Goal: Information Seeking & Learning: Learn about a topic

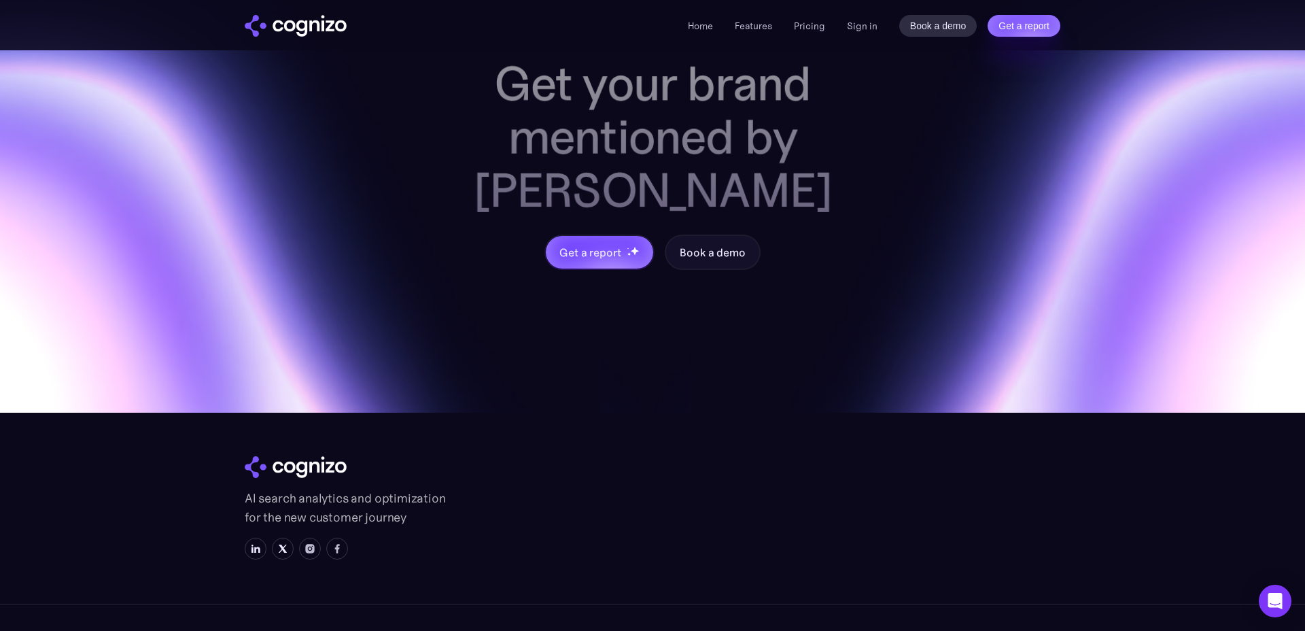
scroll to position [5317, 0]
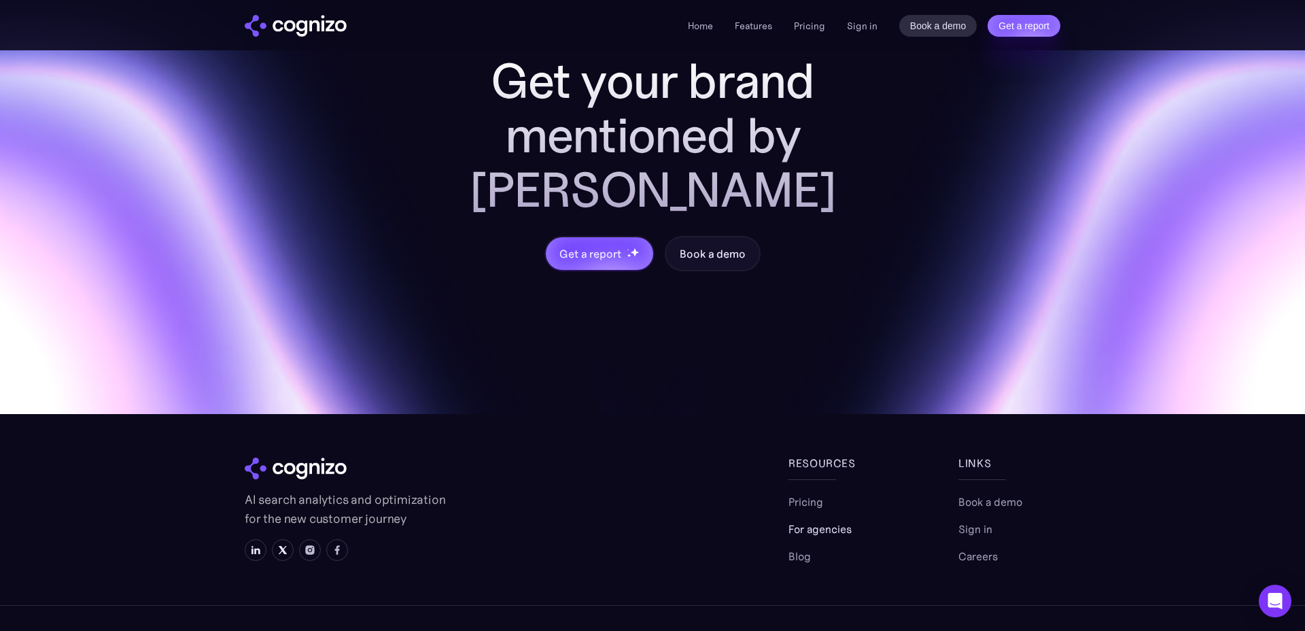
click at [808, 521] on link "For agencies" at bounding box center [820, 529] width 63 height 16
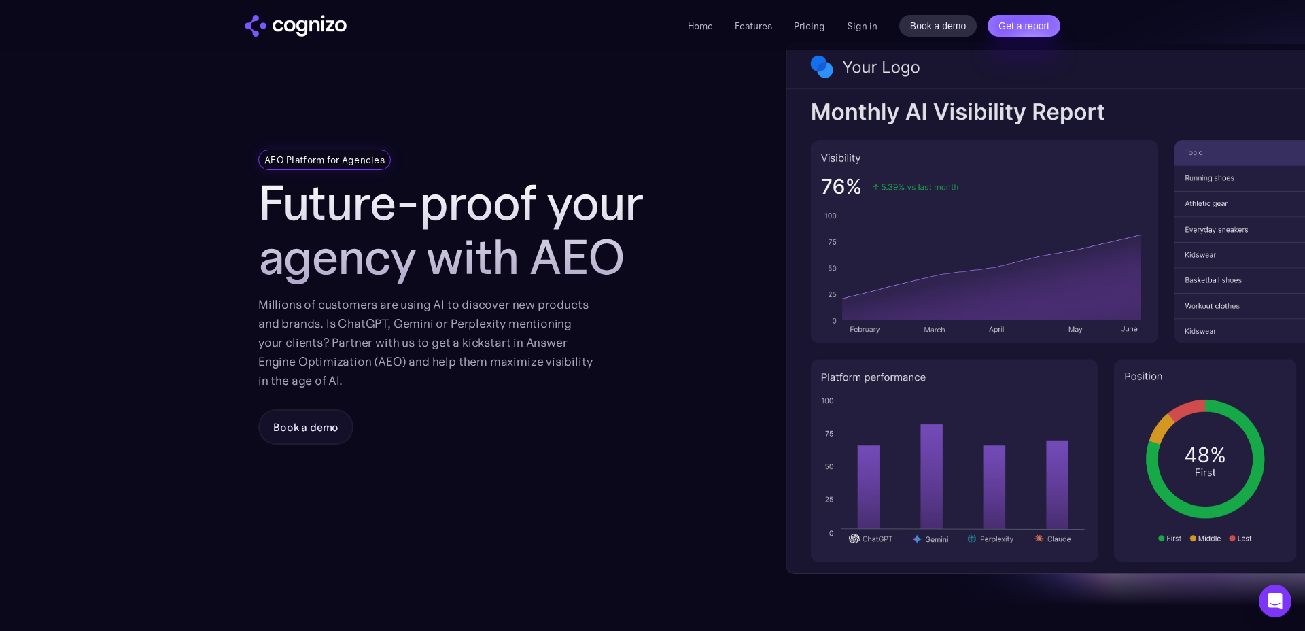
scroll to position [111, 0]
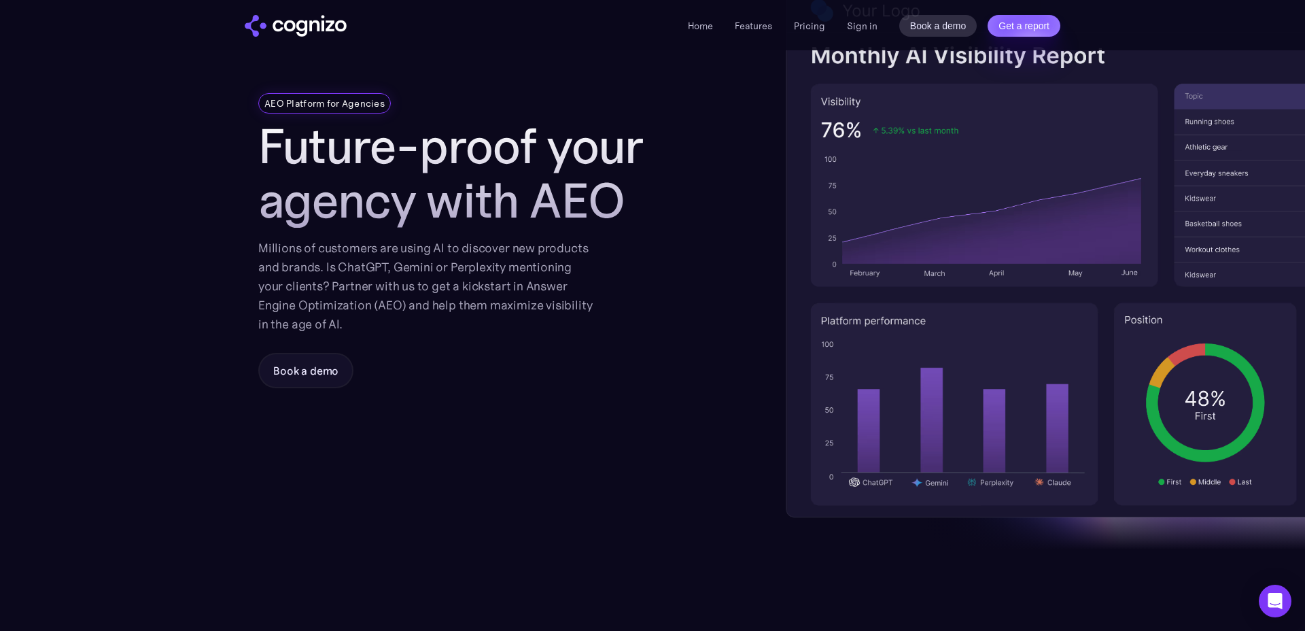
click at [293, 23] on img "home" at bounding box center [296, 26] width 102 height 22
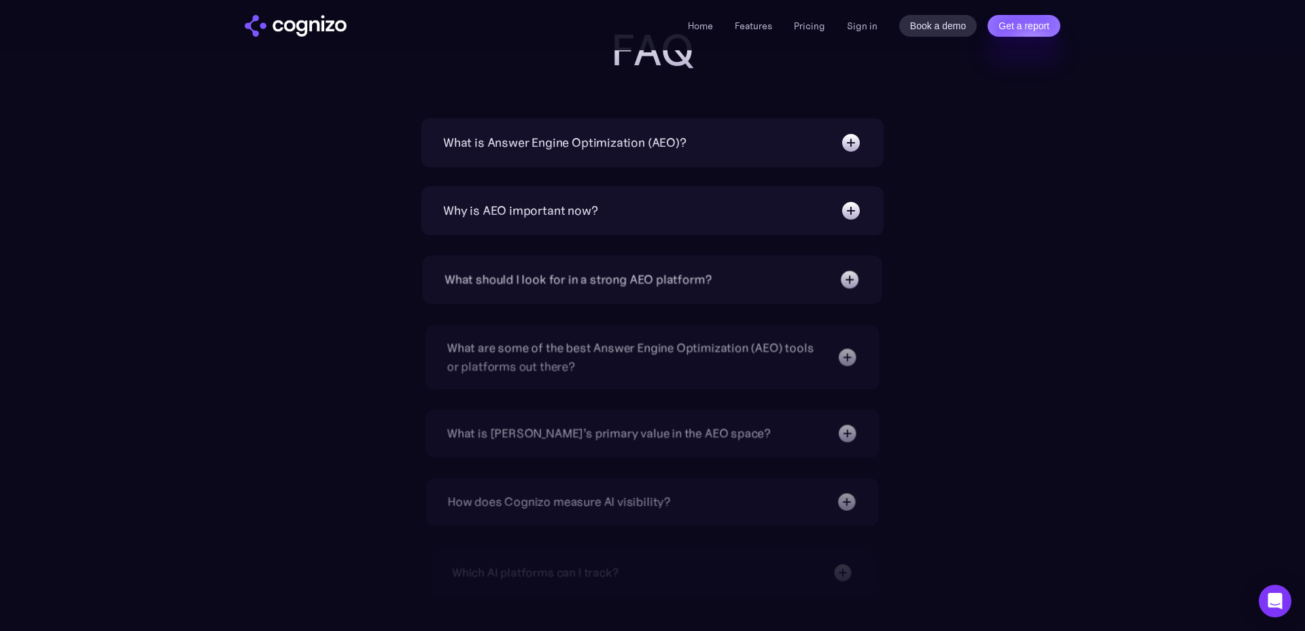
scroll to position [4359, 0]
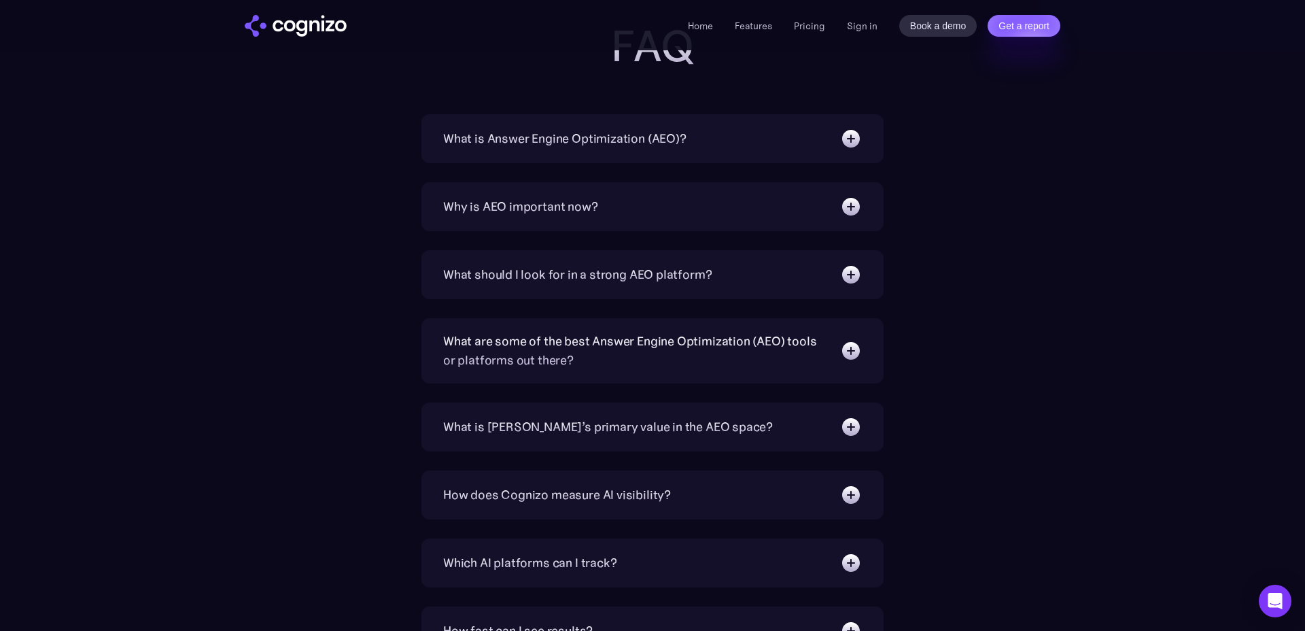
click at [604, 153] on div "What is Answer Engine Optimization (AEO)? AEO is a digital marketing strategy f…" at bounding box center [652, 138] width 462 height 49
click at [585, 137] on div "What is Answer Engine Optimization (AEO)?" at bounding box center [564, 138] width 243 height 19
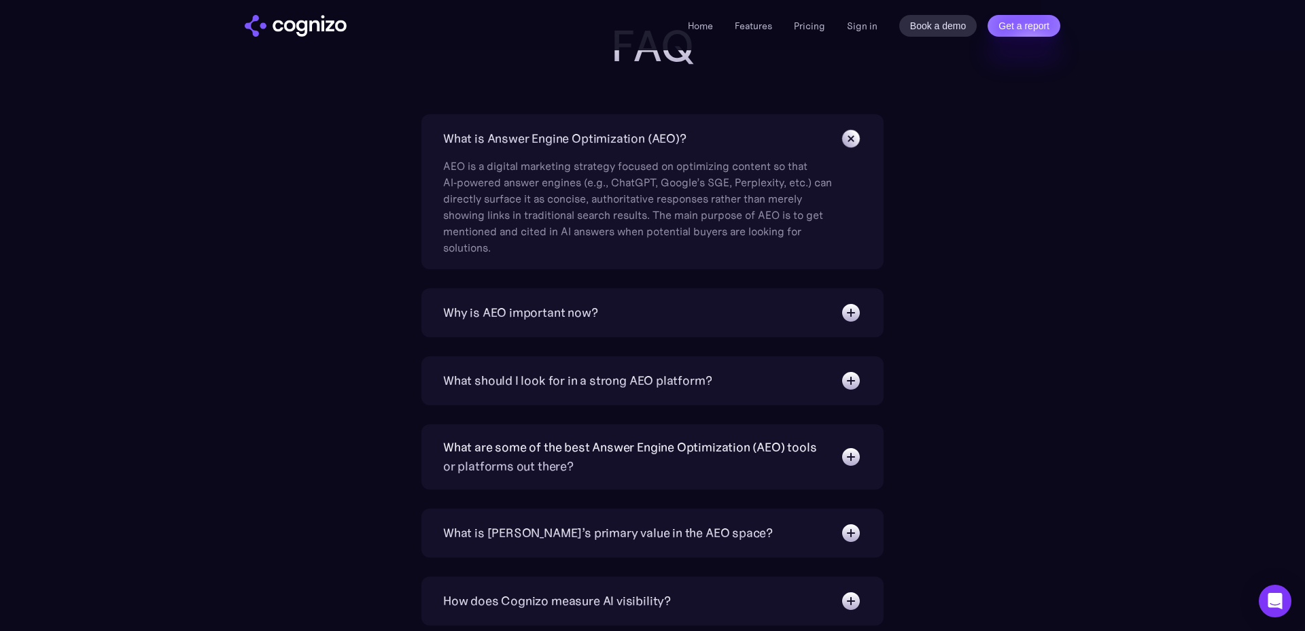
click at [581, 310] on div "Why is AEO important now?" at bounding box center [520, 312] width 155 height 19
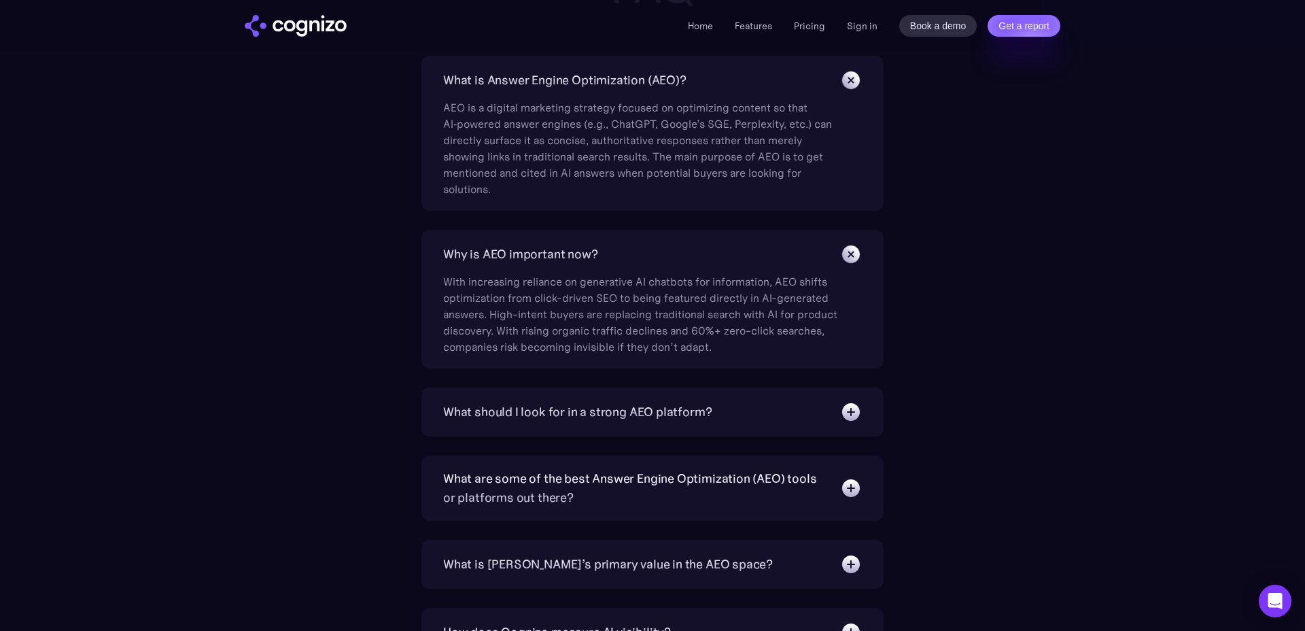
scroll to position [4421, 0]
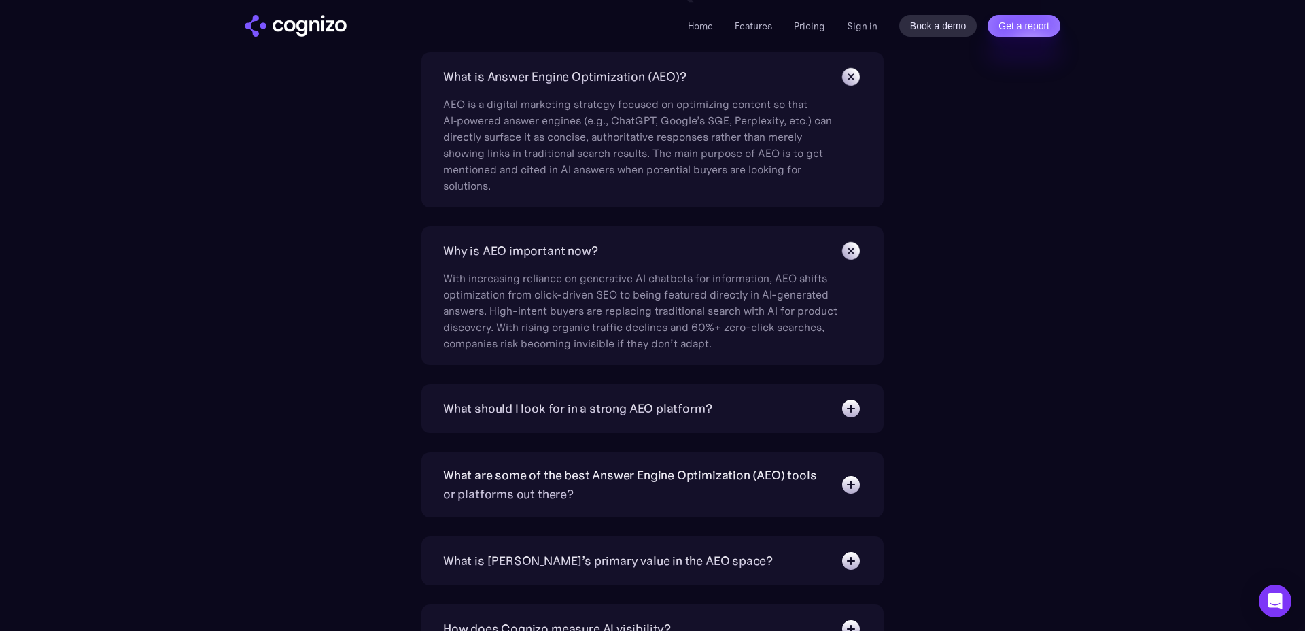
click at [559, 410] on div "What should I look for in a strong AEO platform?" at bounding box center [577, 408] width 268 height 19
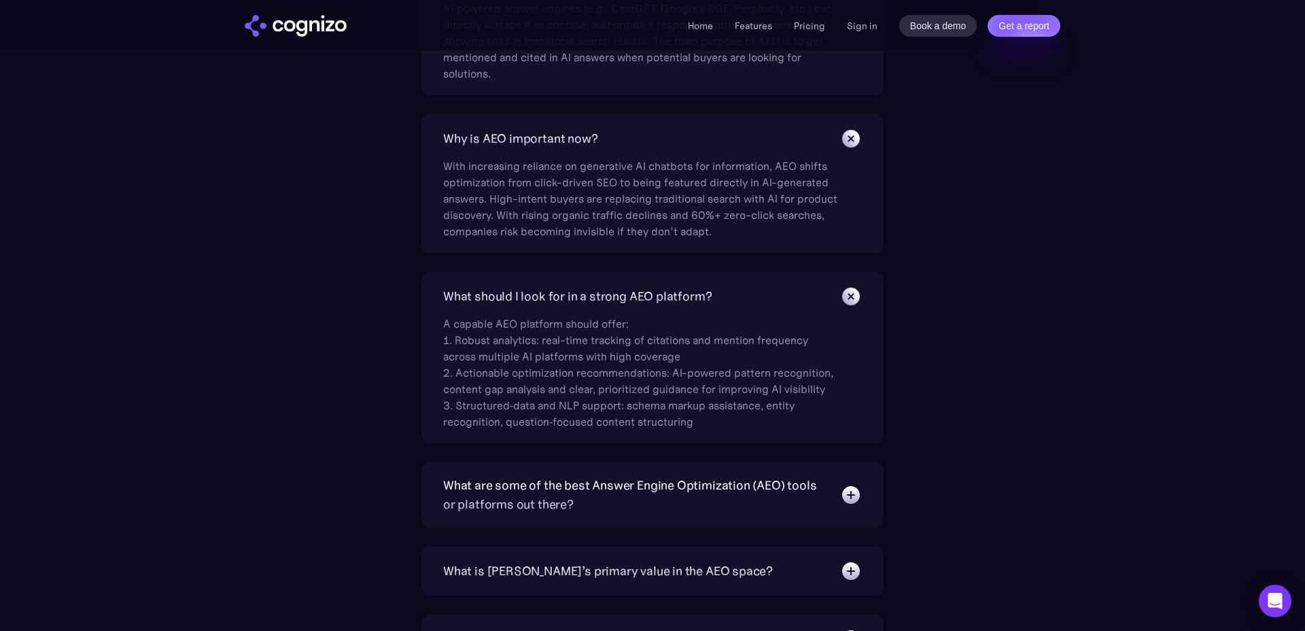
scroll to position [4582, 0]
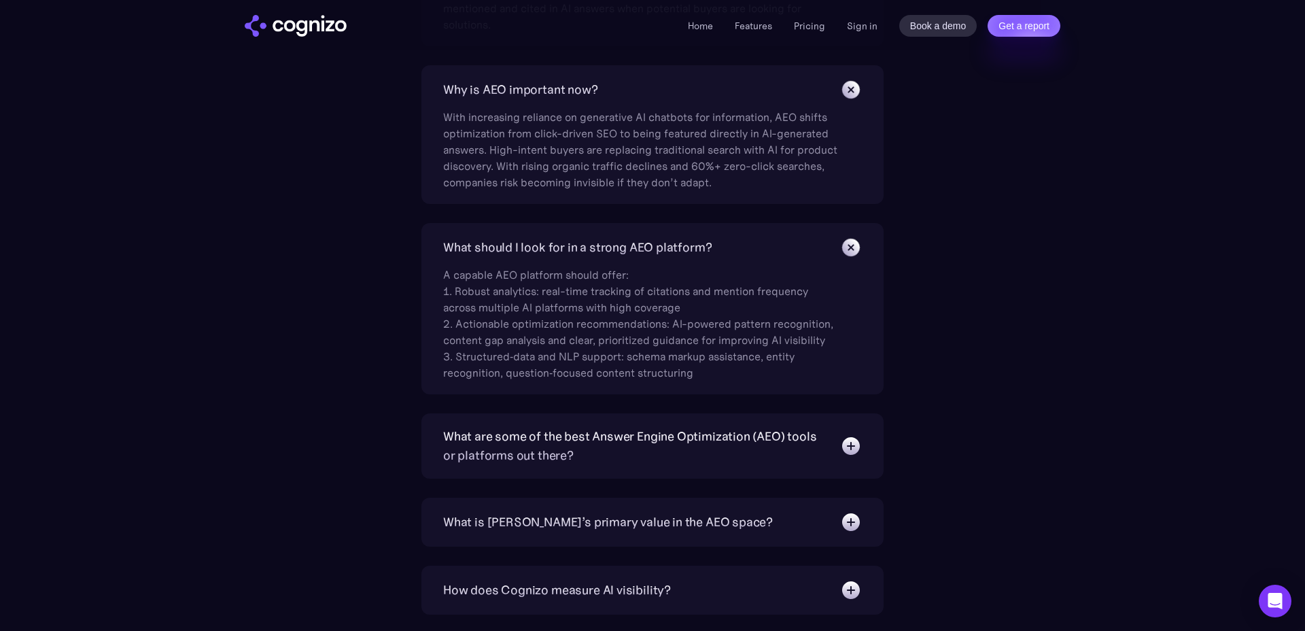
click at [559, 440] on div "What are some of the best Answer Engine Optimization (AEO) tools or platforms o…" at bounding box center [634, 446] width 383 height 38
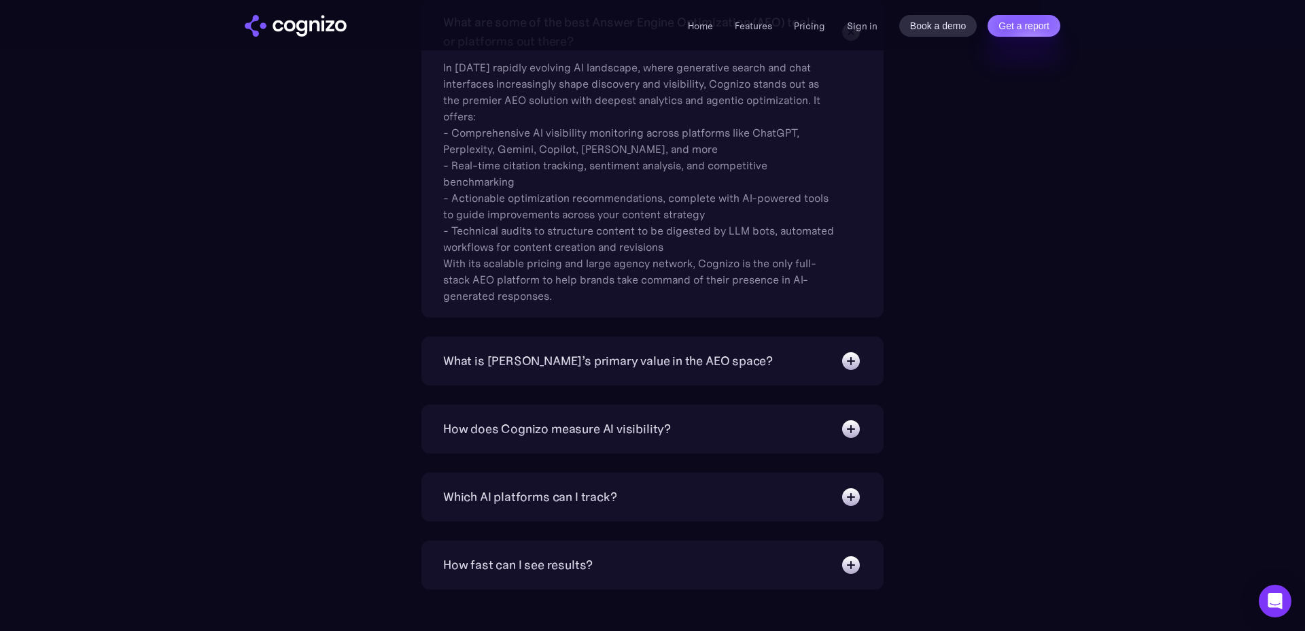
scroll to position [5010, 0]
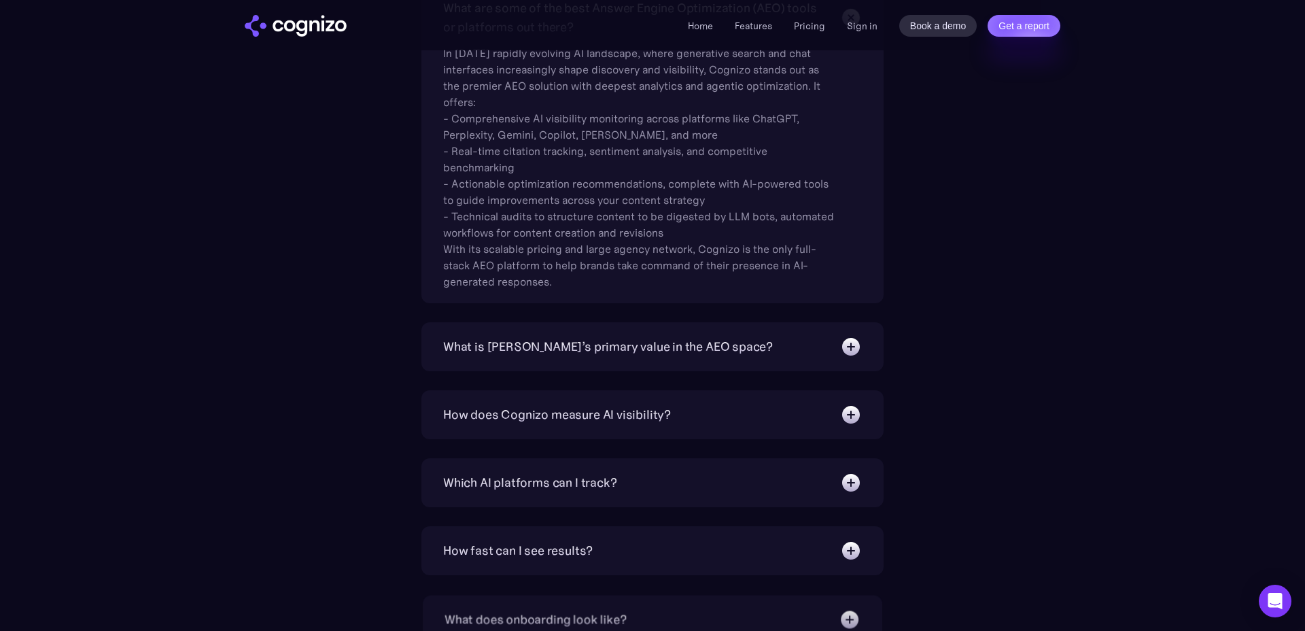
click at [544, 423] on div "How does Cognizo measure AI visibility?" at bounding box center [557, 414] width 228 height 19
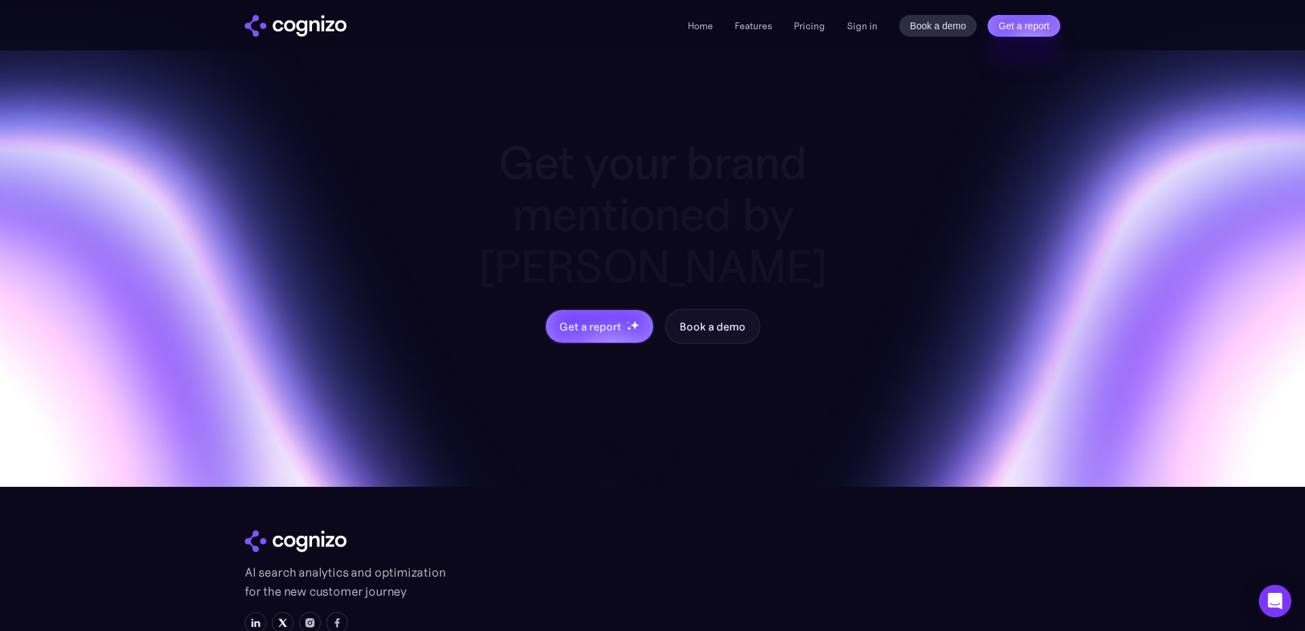
scroll to position [5949, 0]
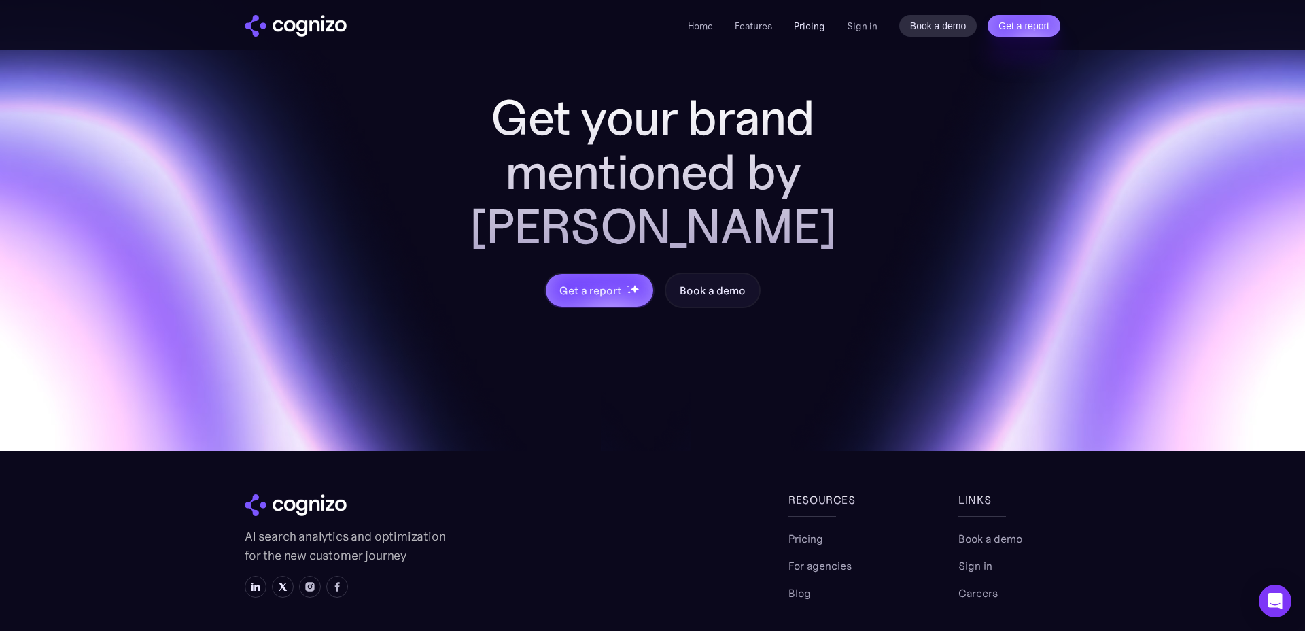
click at [820, 28] on link "Pricing" at bounding box center [809, 26] width 31 height 12
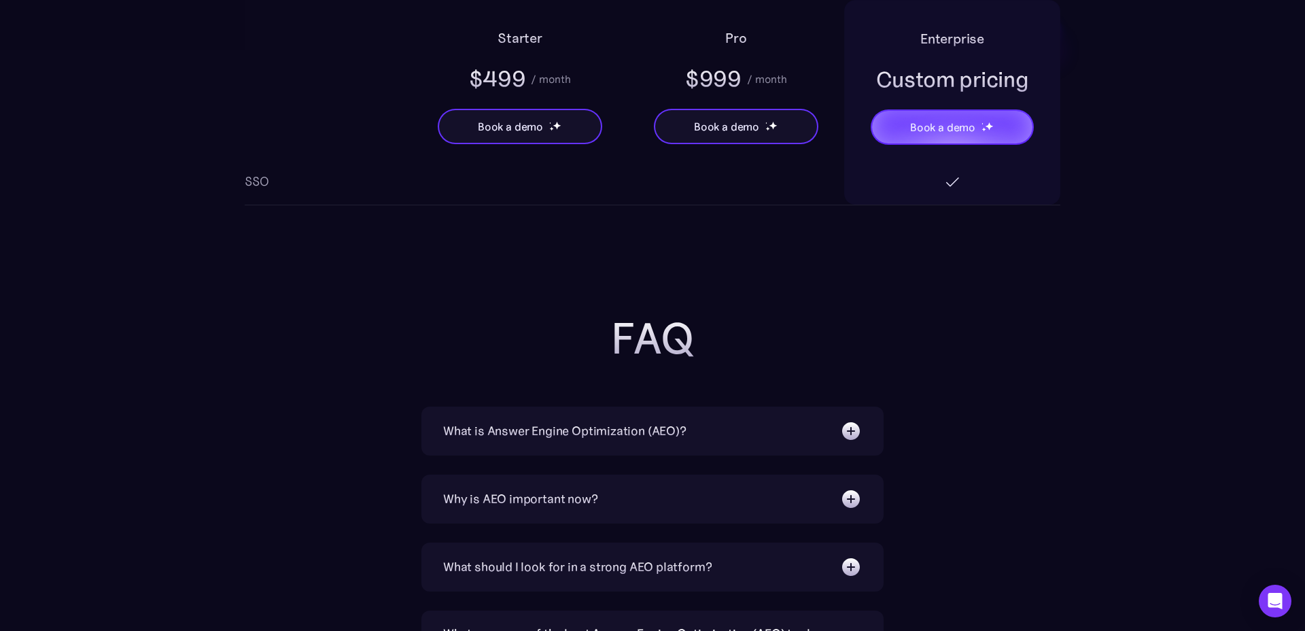
scroll to position [2764, 0]
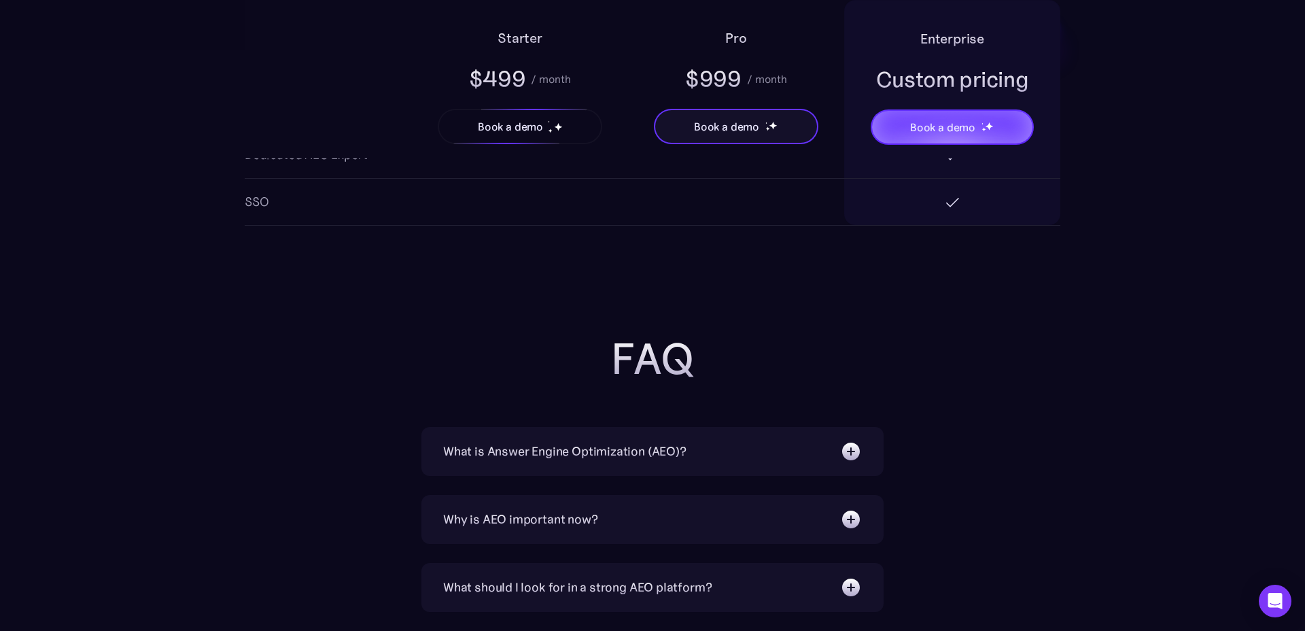
click at [485, 139] on div "Book a demo" at bounding box center [520, 126] width 162 height 33
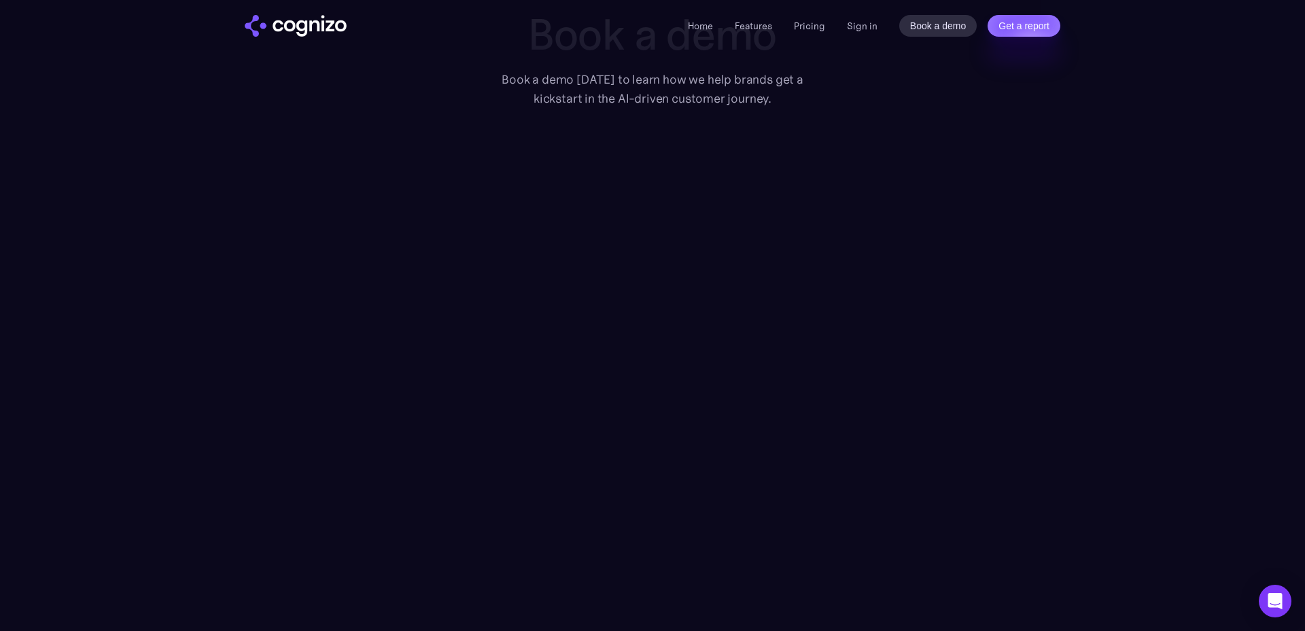
scroll to position [99, 0]
click at [296, 15] on img "home" at bounding box center [296, 26] width 102 height 22
click at [275, 36] on img "home" at bounding box center [296, 26] width 102 height 22
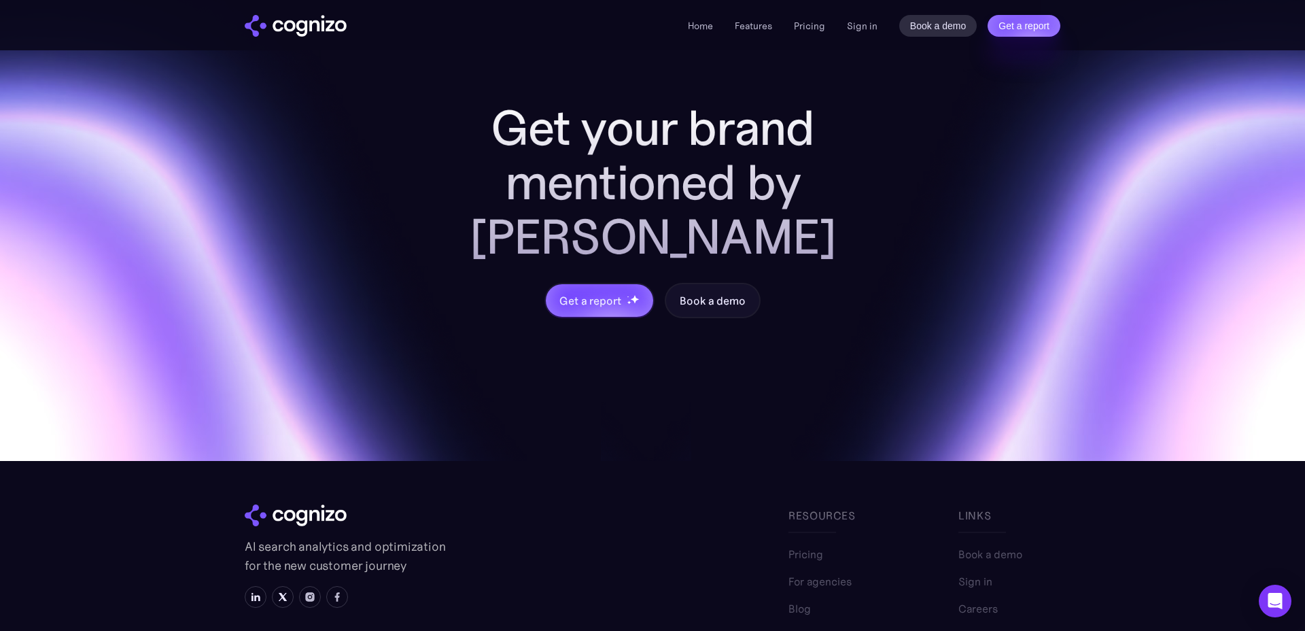
scroll to position [5358, 0]
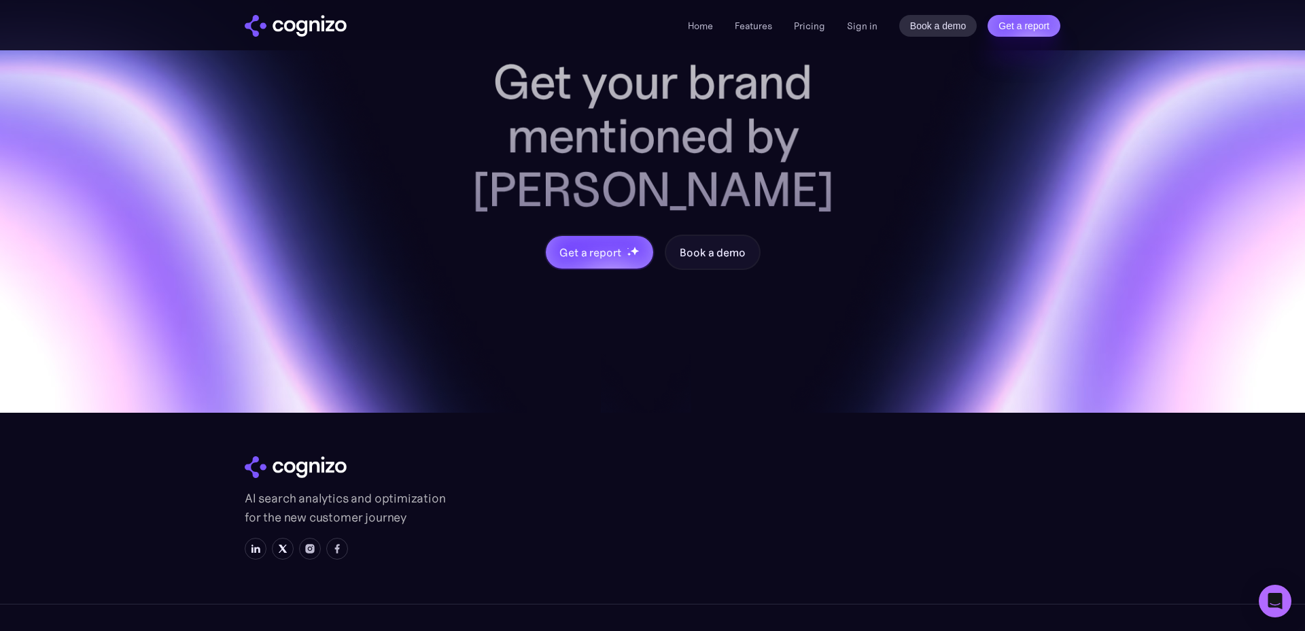
scroll to position [5358, 0]
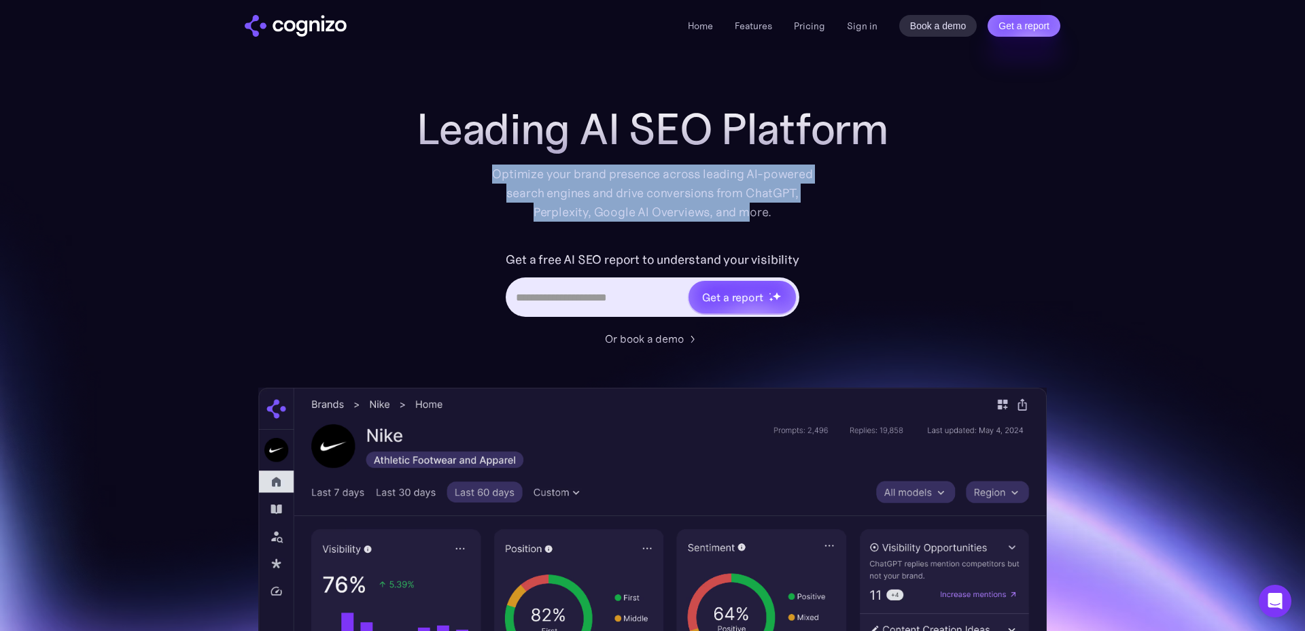
drag, startPoint x: 494, startPoint y: 167, endPoint x: 746, endPoint y: 212, distance: 256.3
click at [746, 212] on div "Optimize your brand presence across leading AI-powered search engines and drive…" at bounding box center [652, 192] width 334 height 57
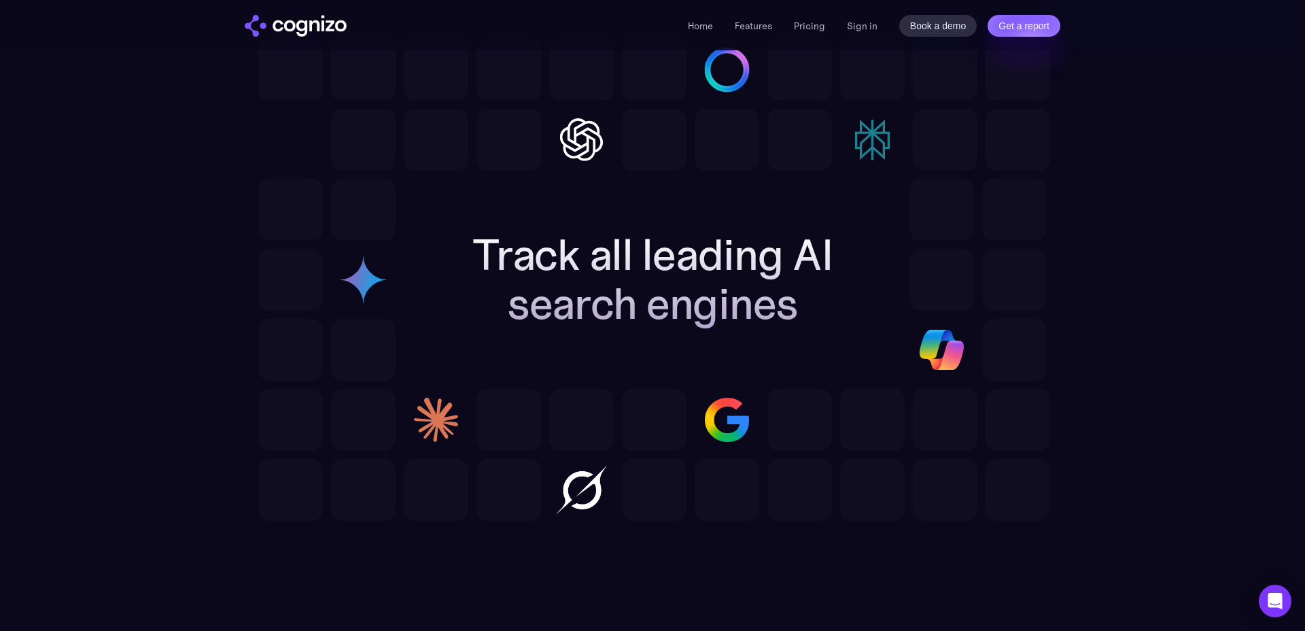
scroll to position [5317, 0]
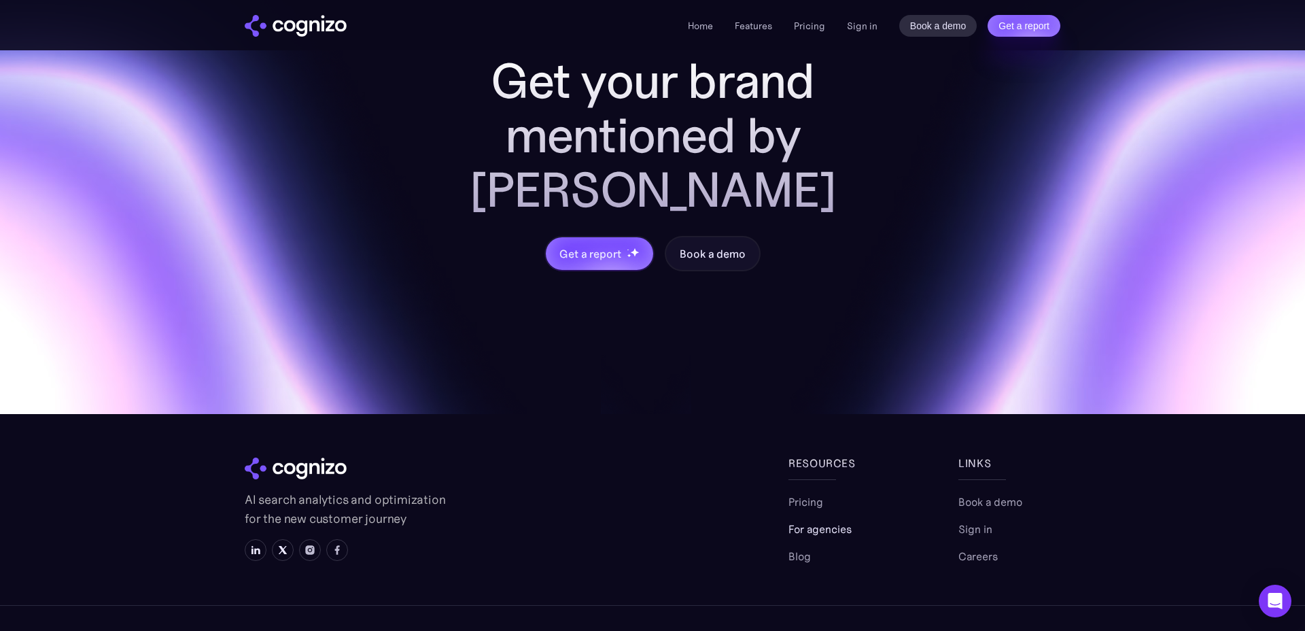
click at [849, 521] on link "For agencies" at bounding box center [820, 529] width 63 height 16
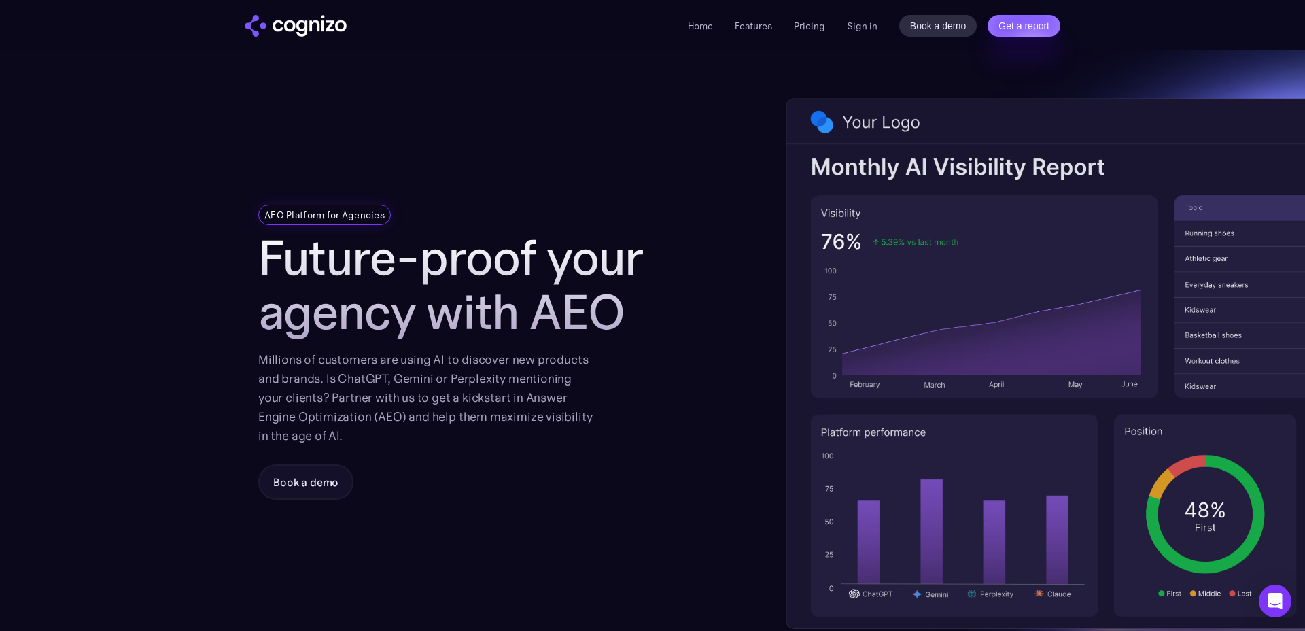
click at [283, 29] on img "home" at bounding box center [296, 26] width 102 height 22
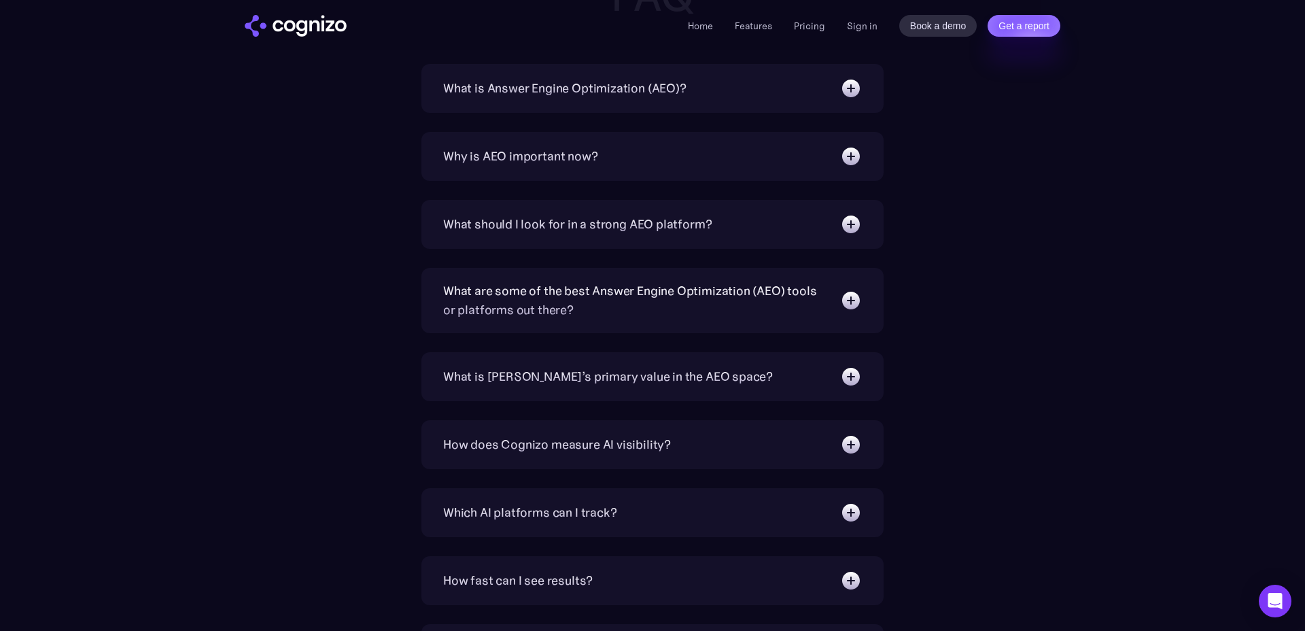
scroll to position [4514, 0]
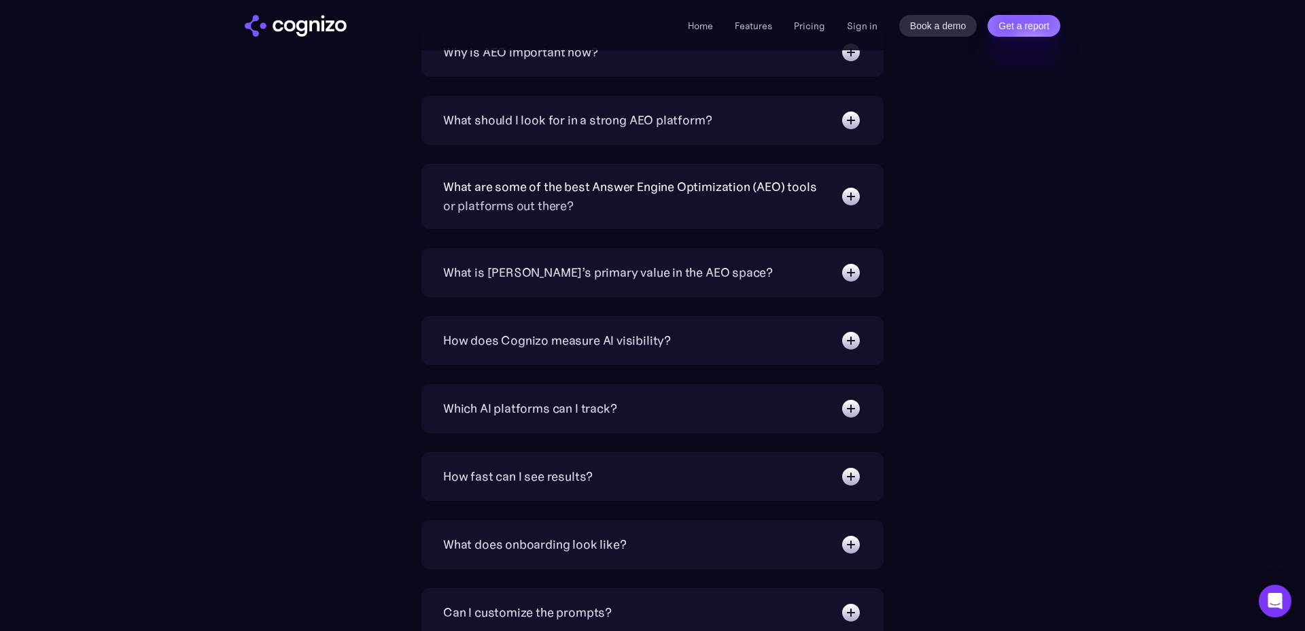
click at [463, 496] on div "How fast can I see results? We target 6 weeks to realize substantial increase i…" at bounding box center [652, 476] width 462 height 49
click at [463, 483] on div "How fast can I see results?" at bounding box center [518, 476] width 150 height 19
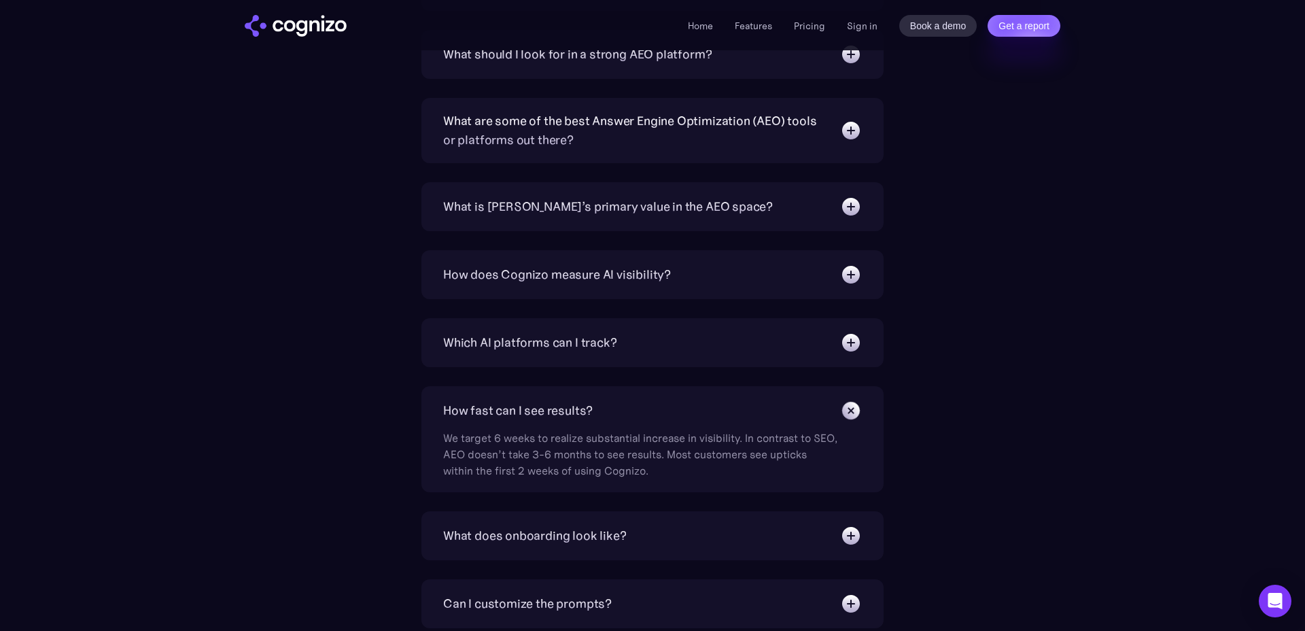
scroll to position [4584, 0]
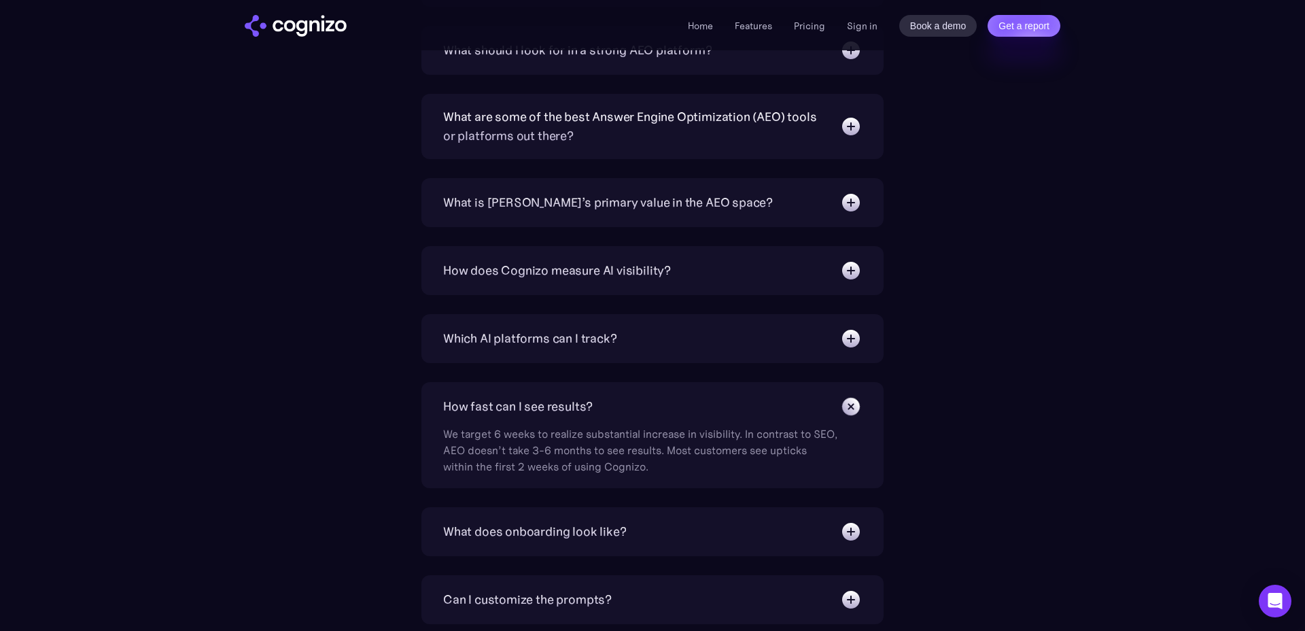
click at [498, 531] on div "What does onboarding look like?" at bounding box center [534, 531] width 183 height 19
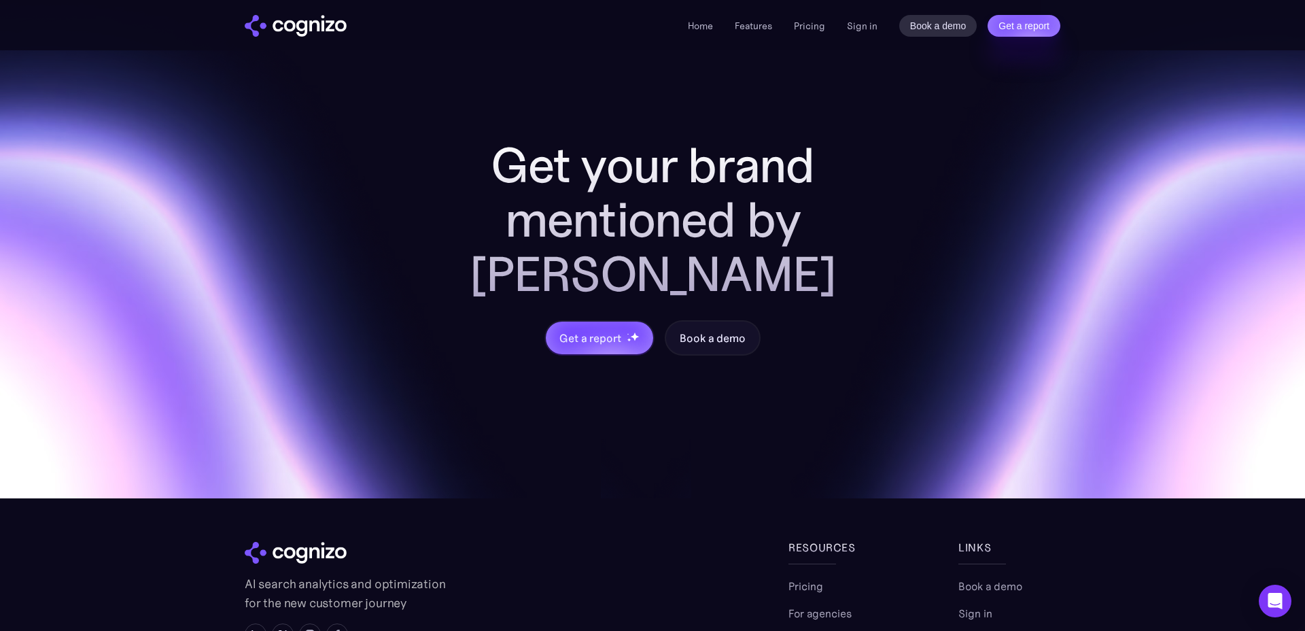
scroll to position [5411, 0]
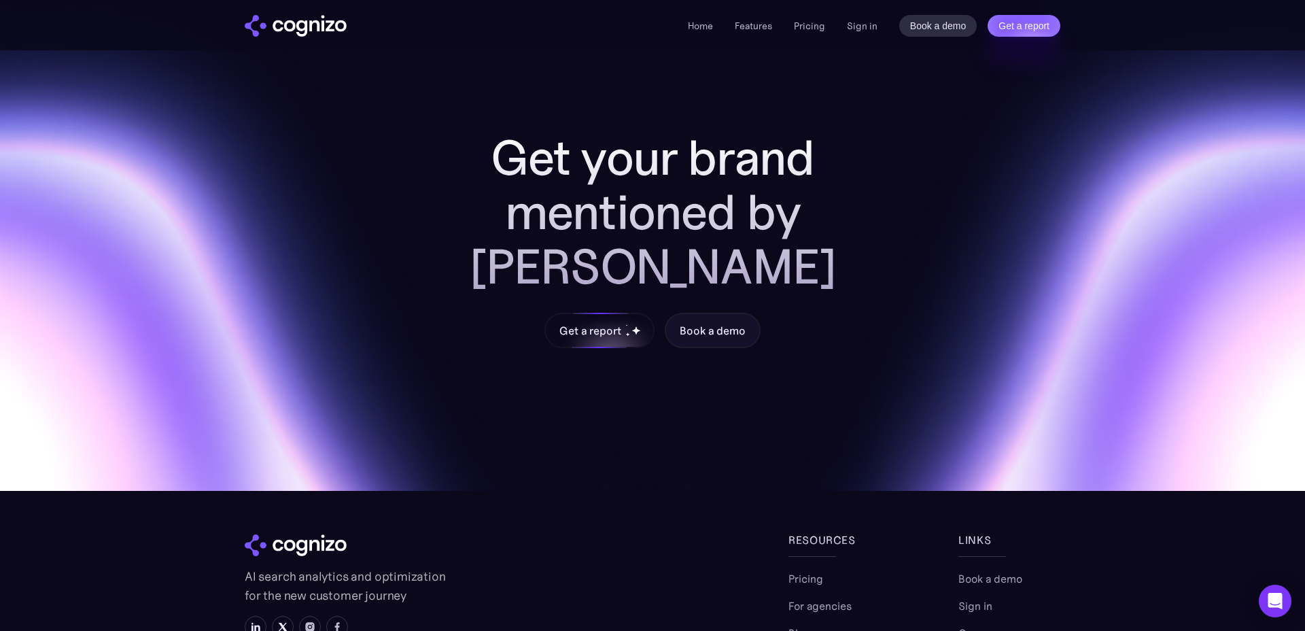
click at [611, 322] on div "Get a report" at bounding box center [589, 330] width 61 height 16
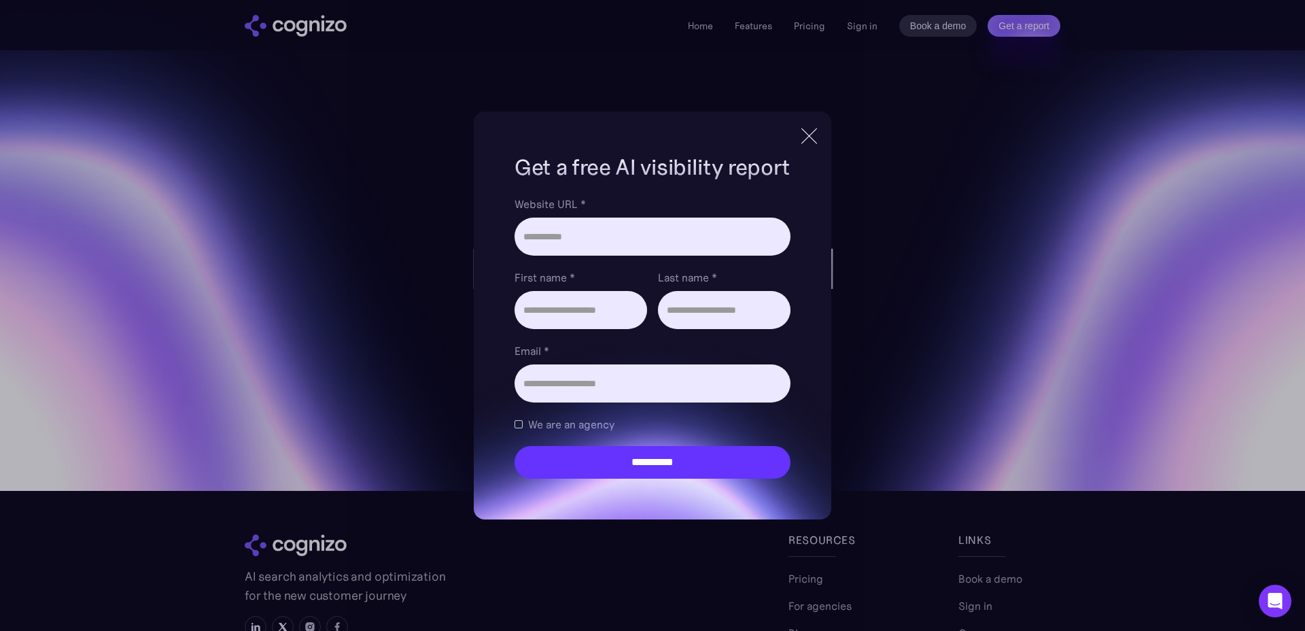
click at [808, 142] on div at bounding box center [809, 136] width 22 height 24
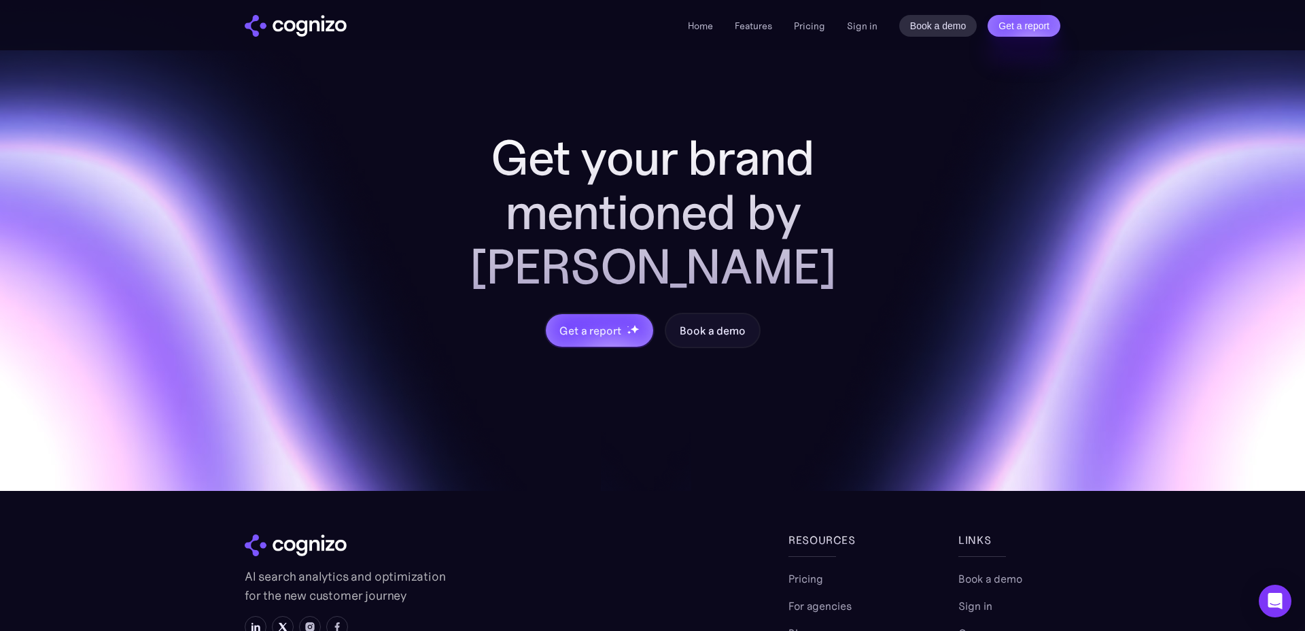
scroll to position [5458, 0]
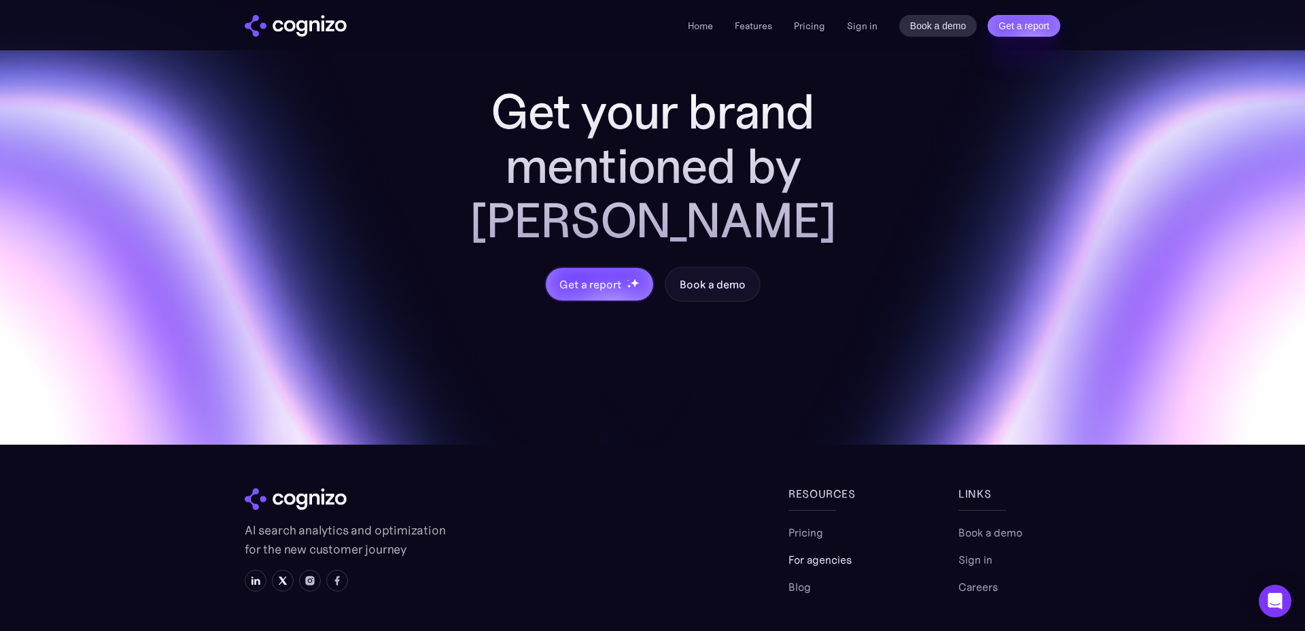
click at [799, 551] on link "For agencies" at bounding box center [820, 559] width 63 height 16
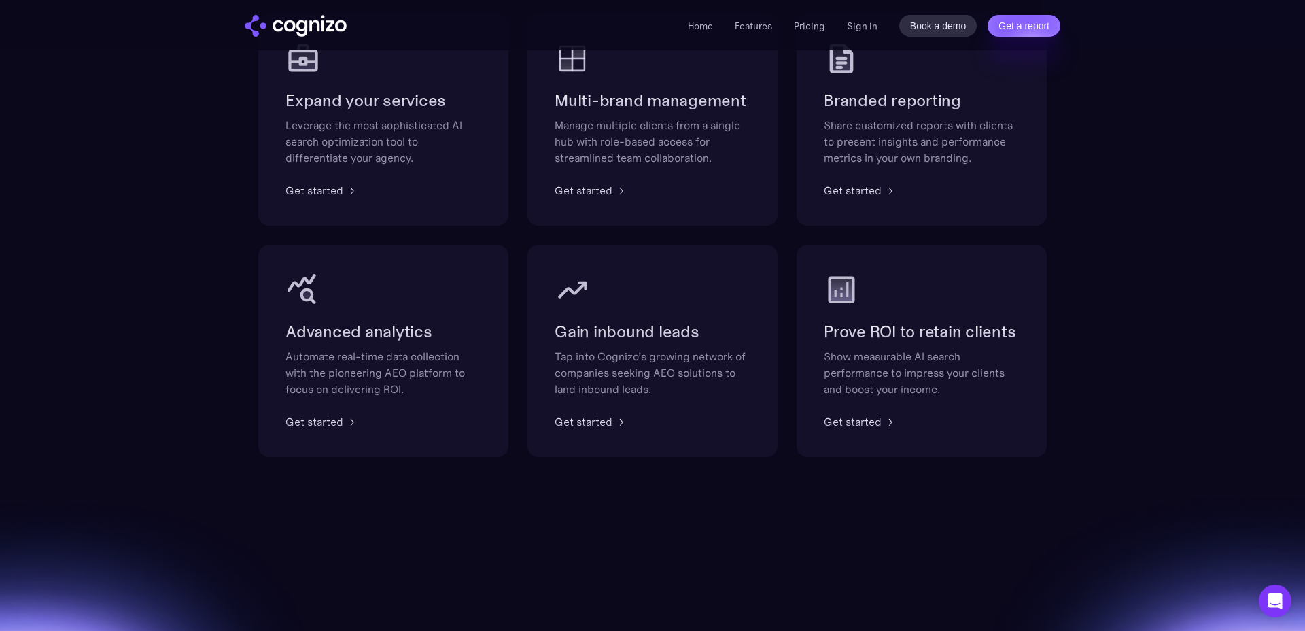
scroll to position [932, 0]
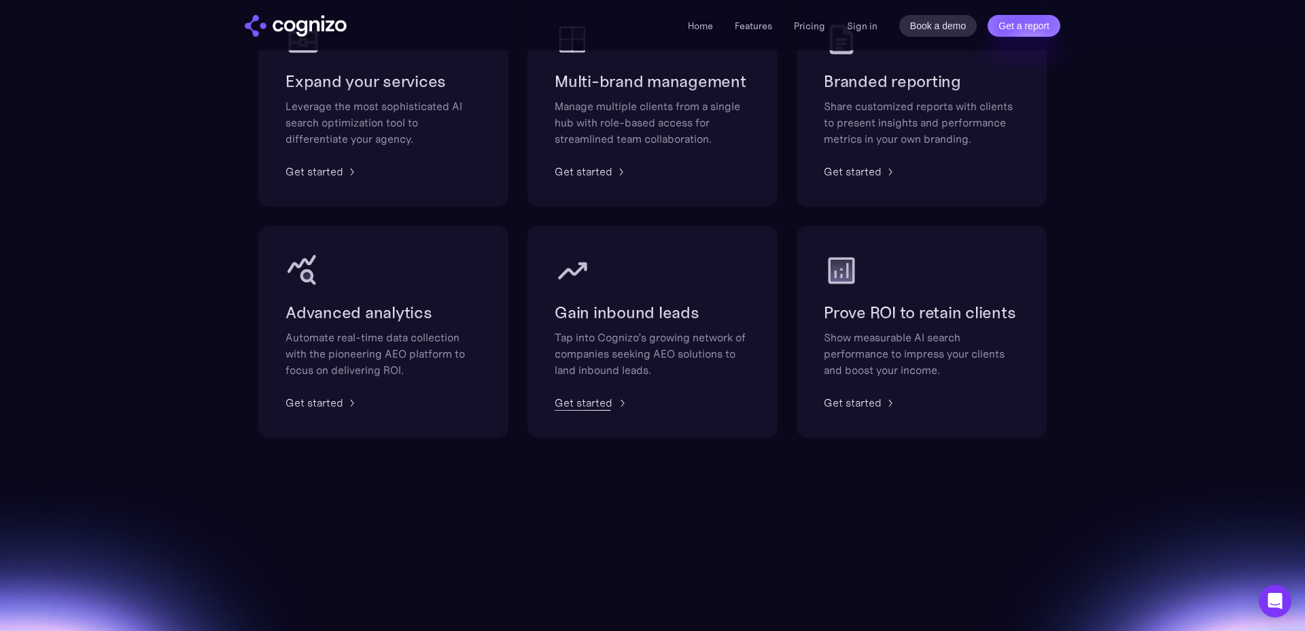
click at [602, 400] on div "Get started" at bounding box center [584, 402] width 58 height 16
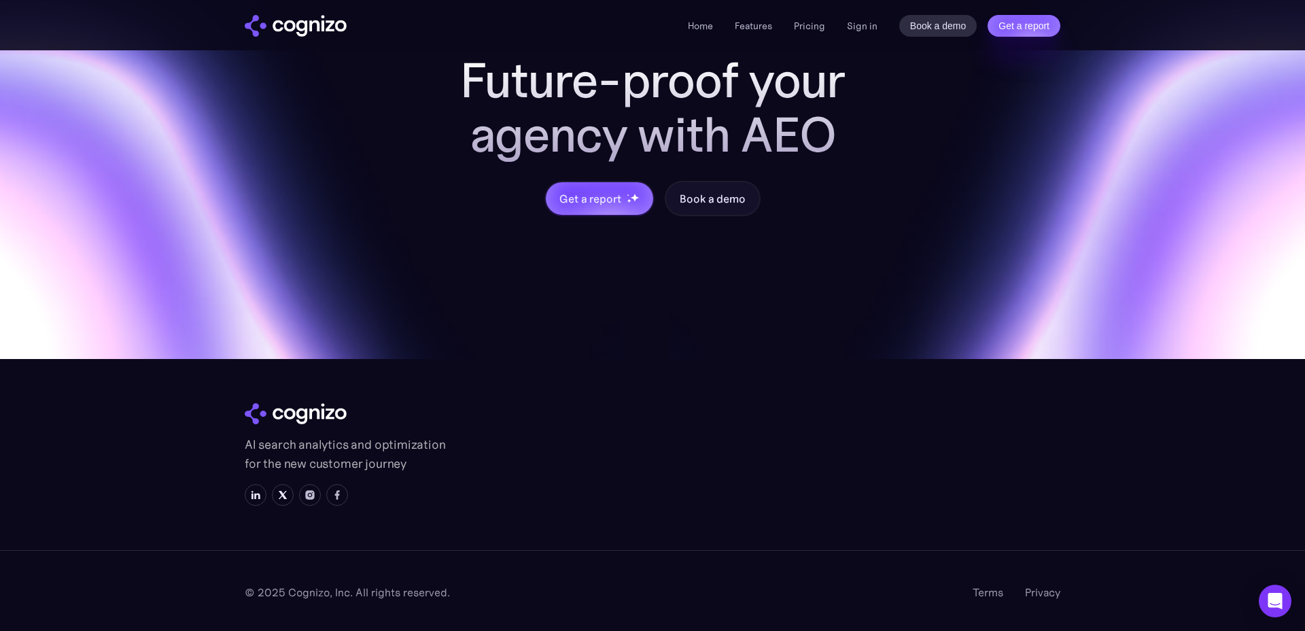
scroll to position [1509, 0]
